Goal: Transaction & Acquisition: Purchase product/service

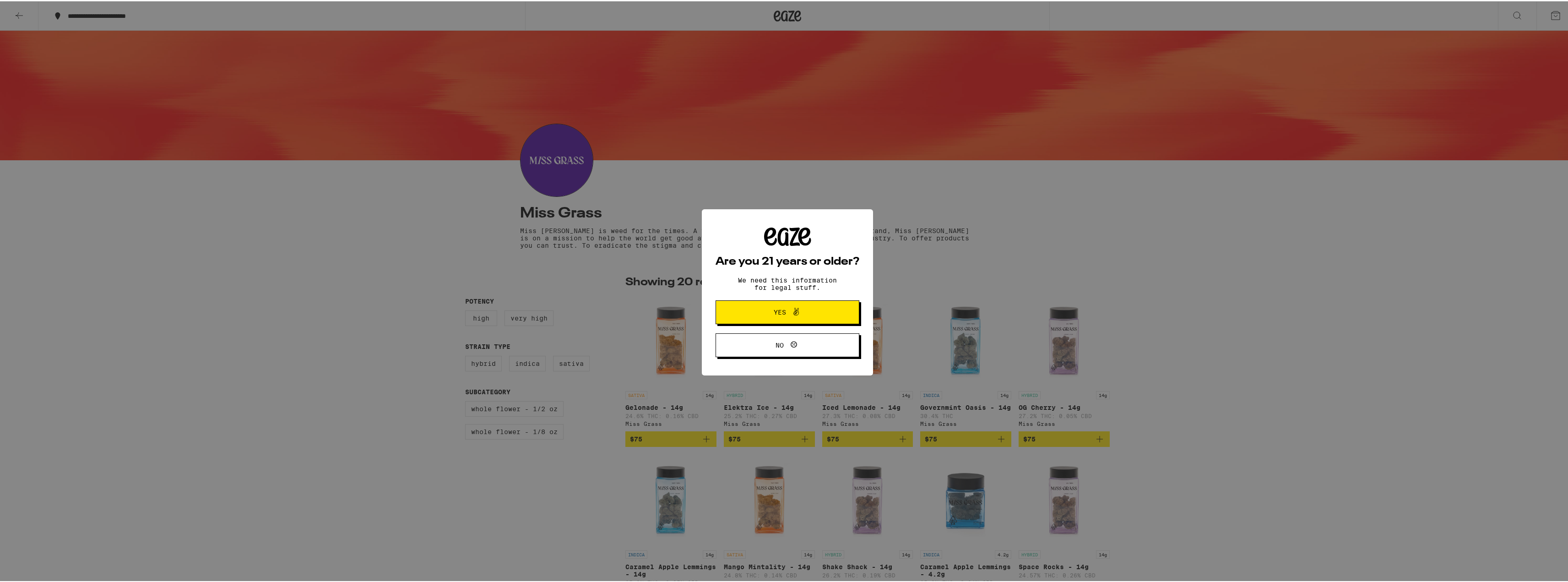
click at [812, 314] on span "Yes" at bounding box center [787, 311] width 70 height 12
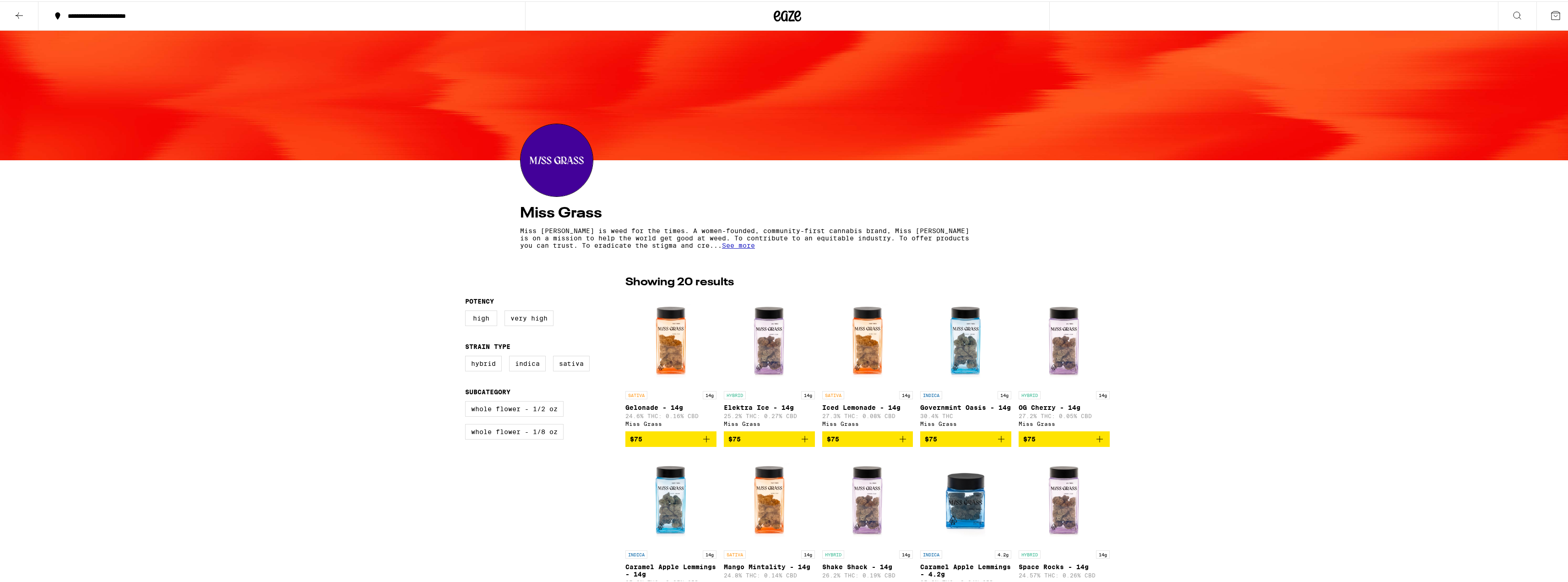
click at [802, 443] on icon "Add to bag" at bounding box center [804, 437] width 11 height 11
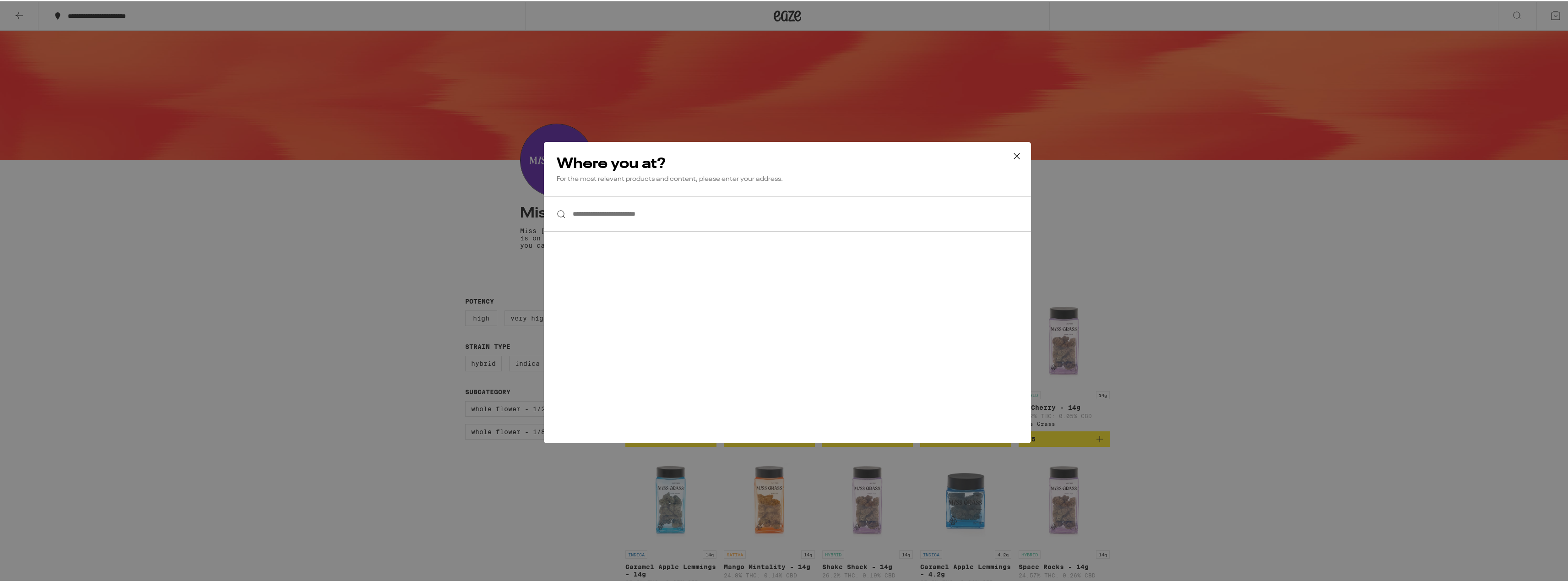
click at [1323, 287] on div "**********" at bounding box center [787, 291] width 1575 height 582
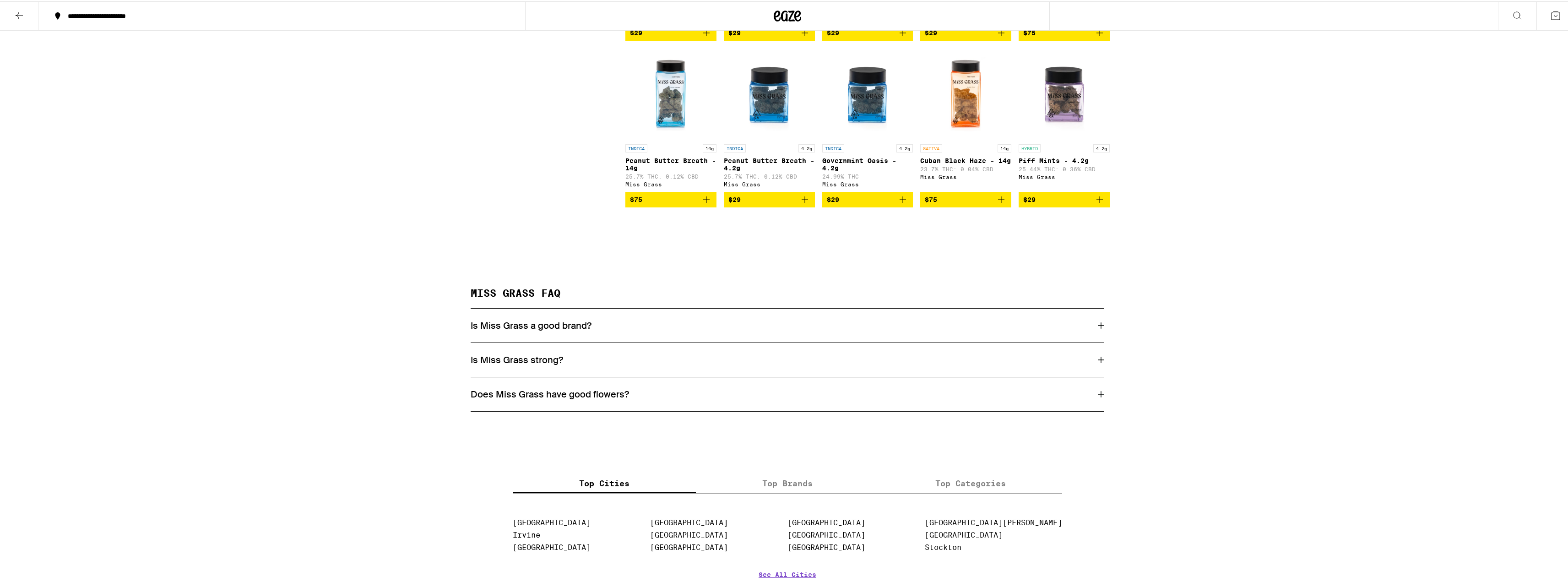
scroll to position [732, 0]
